Goal: Transaction & Acquisition: Purchase product/service

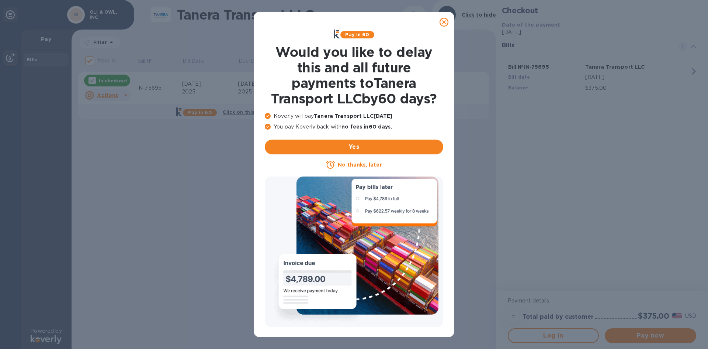
click at [367, 167] on u "No thanks, later" at bounding box center [360, 165] width 44 height 6
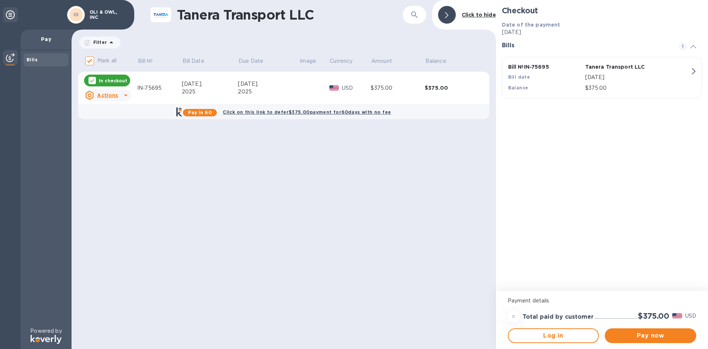
click at [119, 94] on div "Actions" at bounding box center [102, 95] width 36 height 12
click at [118, 122] on b "Open bill" at bounding box center [117, 125] width 25 height 6
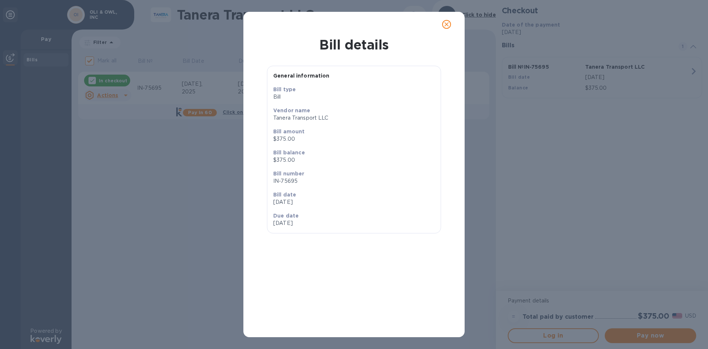
click at [443, 22] on icon "close" at bounding box center [446, 24] width 7 height 7
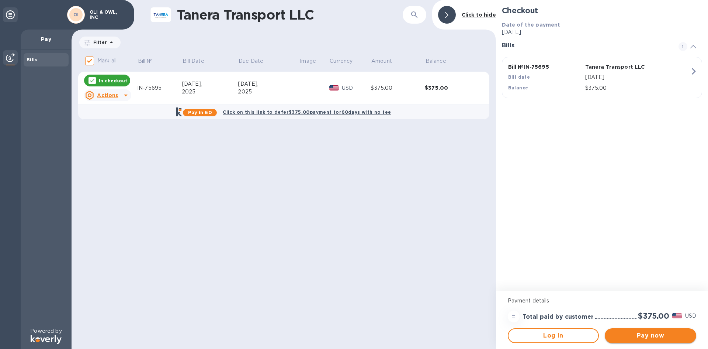
click at [664, 334] on span "Pay now" at bounding box center [651, 335] width 80 height 9
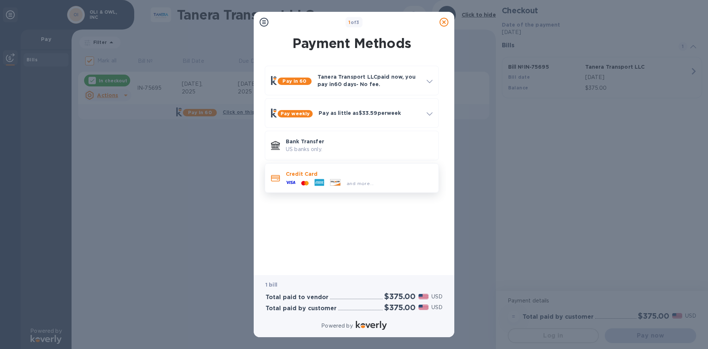
click at [349, 179] on div "and more..." at bounding box center [330, 182] width 94 height 11
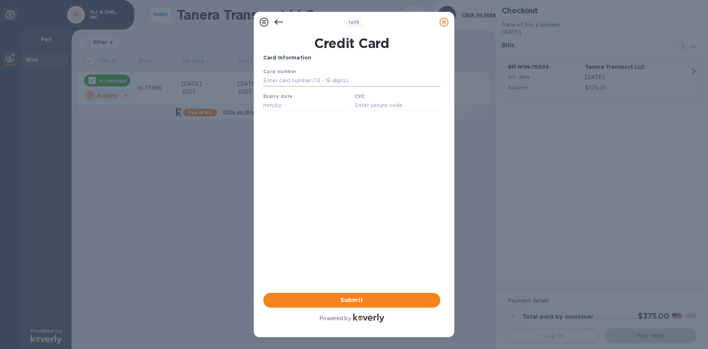
click at [301, 77] on input "text" at bounding box center [351, 80] width 177 height 11
type input "[CREDIT_CARD_NUMBER]"
click at [290, 103] on input "text" at bounding box center [306, 105] width 86 height 11
type input "32/8"
click at [374, 106] on input "text" at bounding box center [398, 105] width 86 height 11
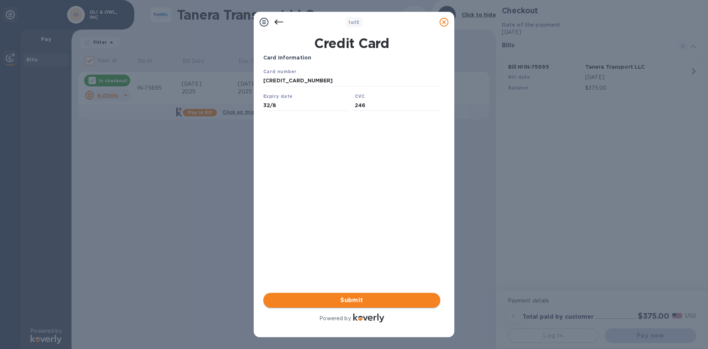
type input "246"
click at [359, 303] on span "Submit" at bounding box center [351, 299] width 165 height 9
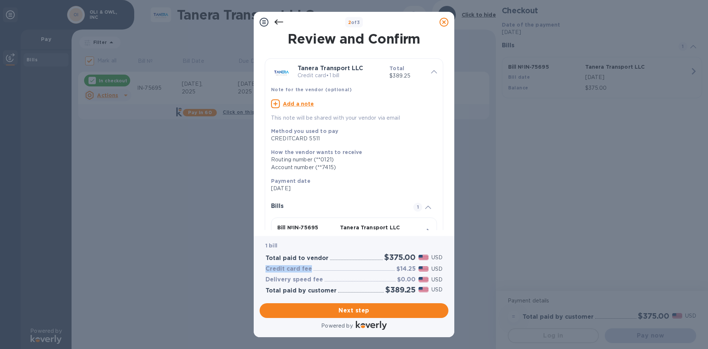
drag, startPoint x: 313, startPoint y: 270, endPoint x: 266, endPoint y: 267, distance: 47.4
click at [266, 267] on div "Credit card fee $14.25 USD" at bounding box center [354, 268] width 180 height 11
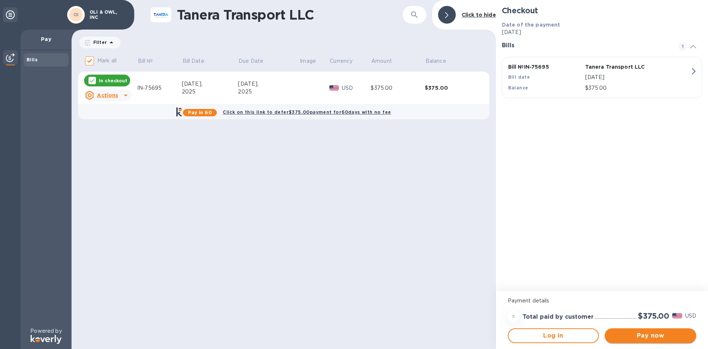
click at [652, 338] on span "Pay now" at bounding box center [651, 335] width 80 height 9
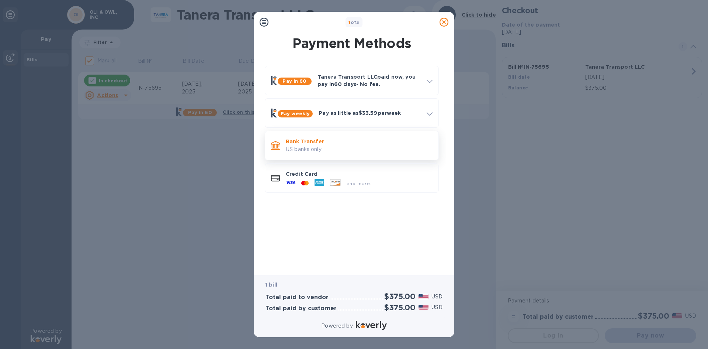
click at [323, 135] on div "Bank Transfer US banks only." at bounding box center [359, 145] width 153 height 21
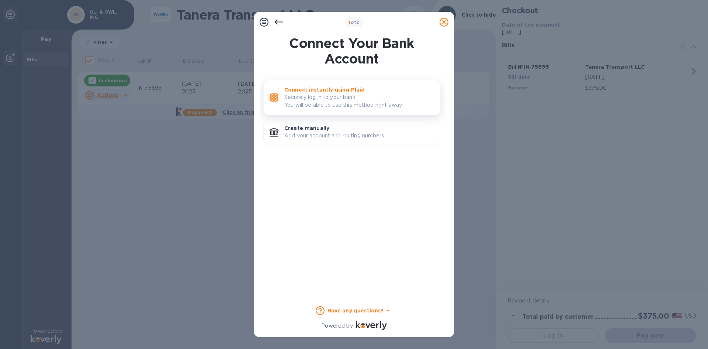
click at [378, 101] on p "Securely log in to your bank. You will be able to use this method right away." at bounding box center [359, 100] width 150 height 15
